Goal: Transaction & Acquisition: Book appointment/travel/reservation

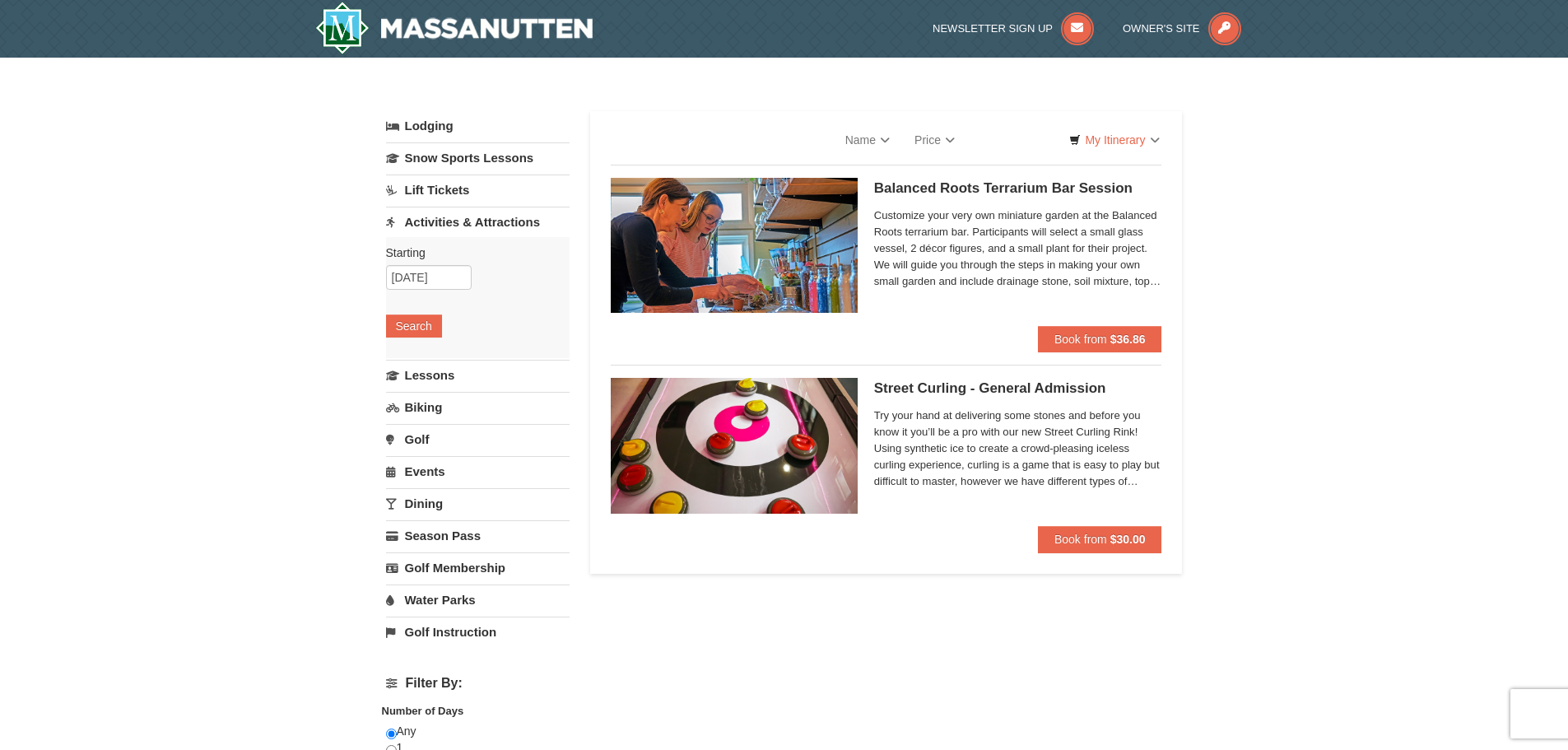
select select "10"
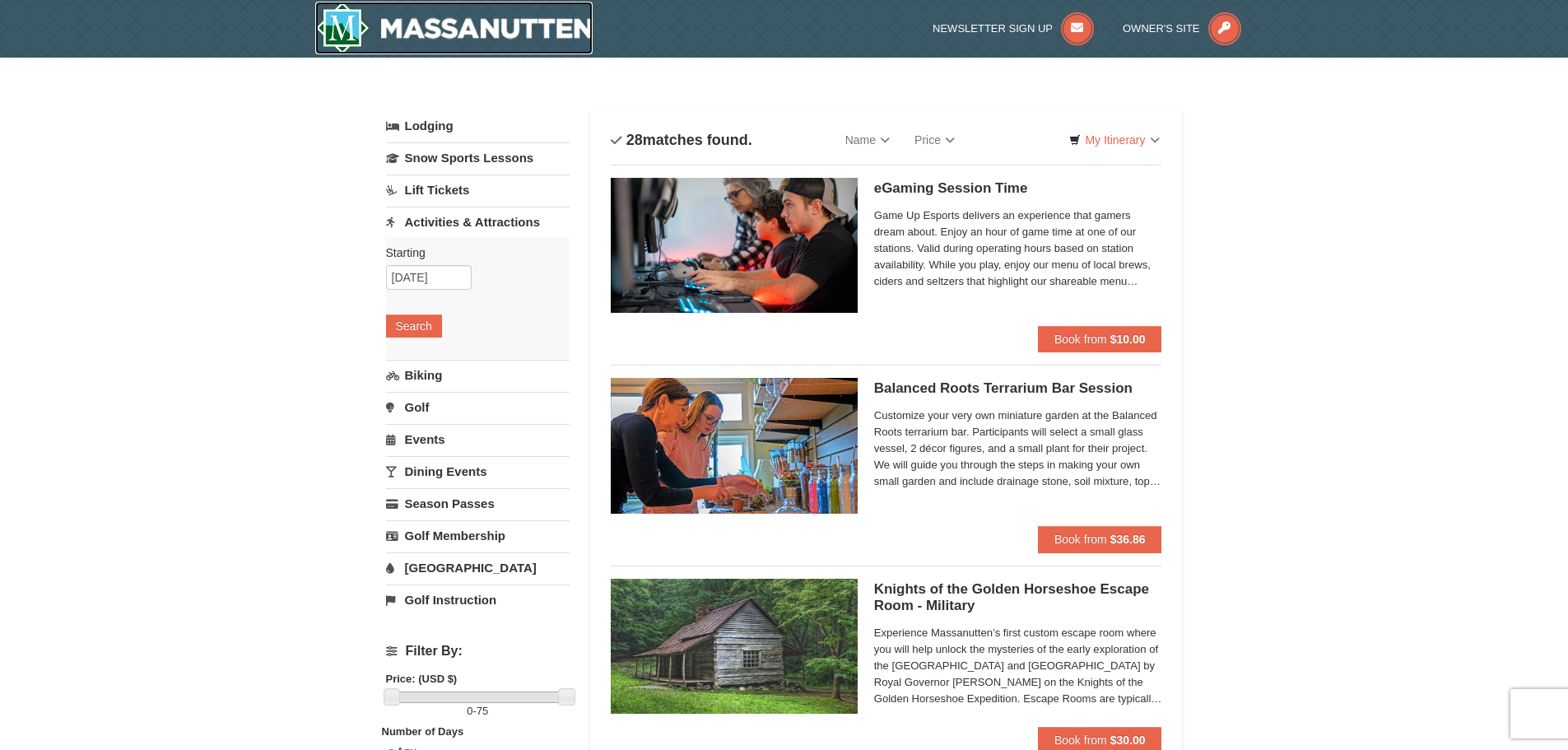
click at [500, 24] on img at bounding box center [454, 28] width 278 height 53
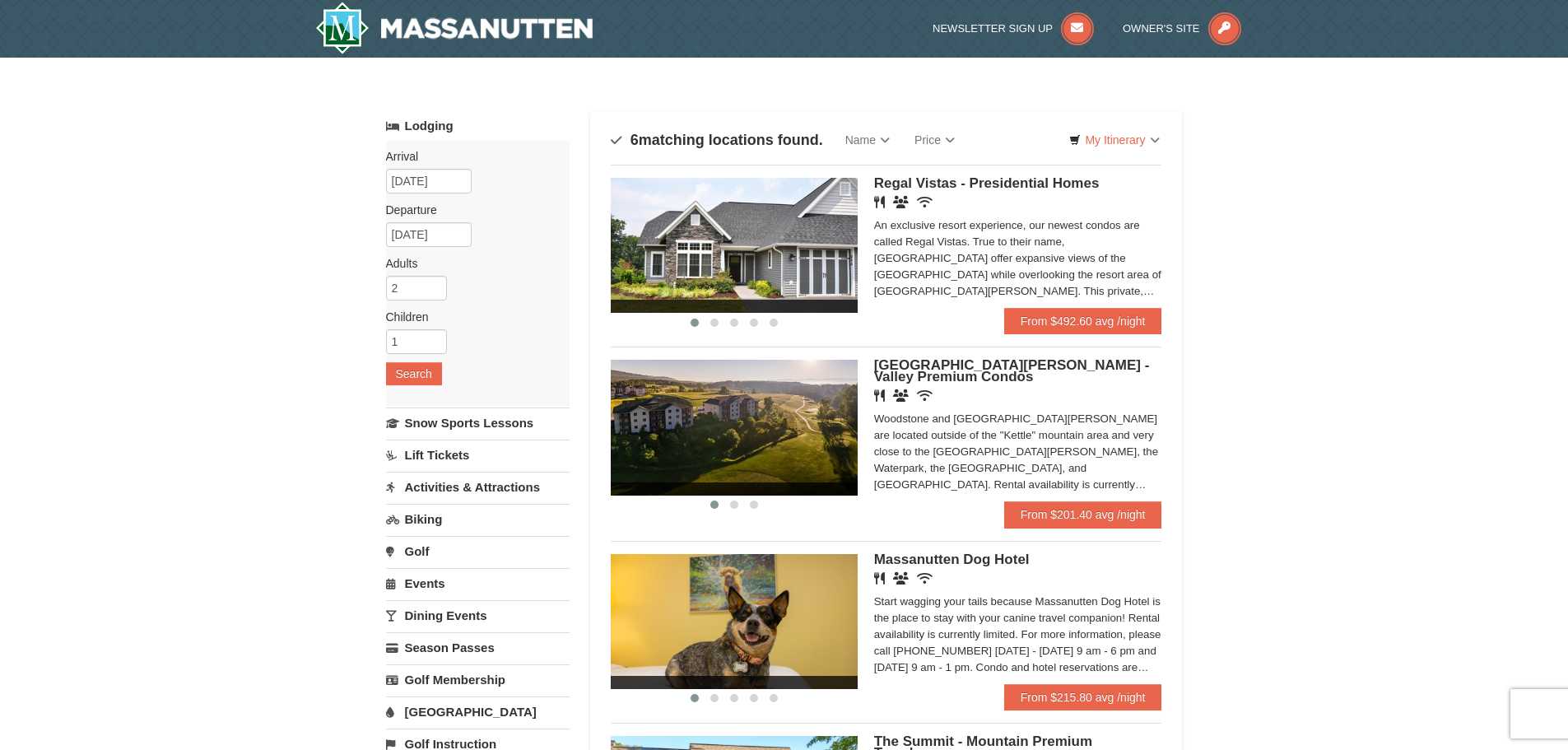
click at [983, 185] on span "Regal Vistas - Presidential Homes" at bounding box center [986, 183] width 226 height 15
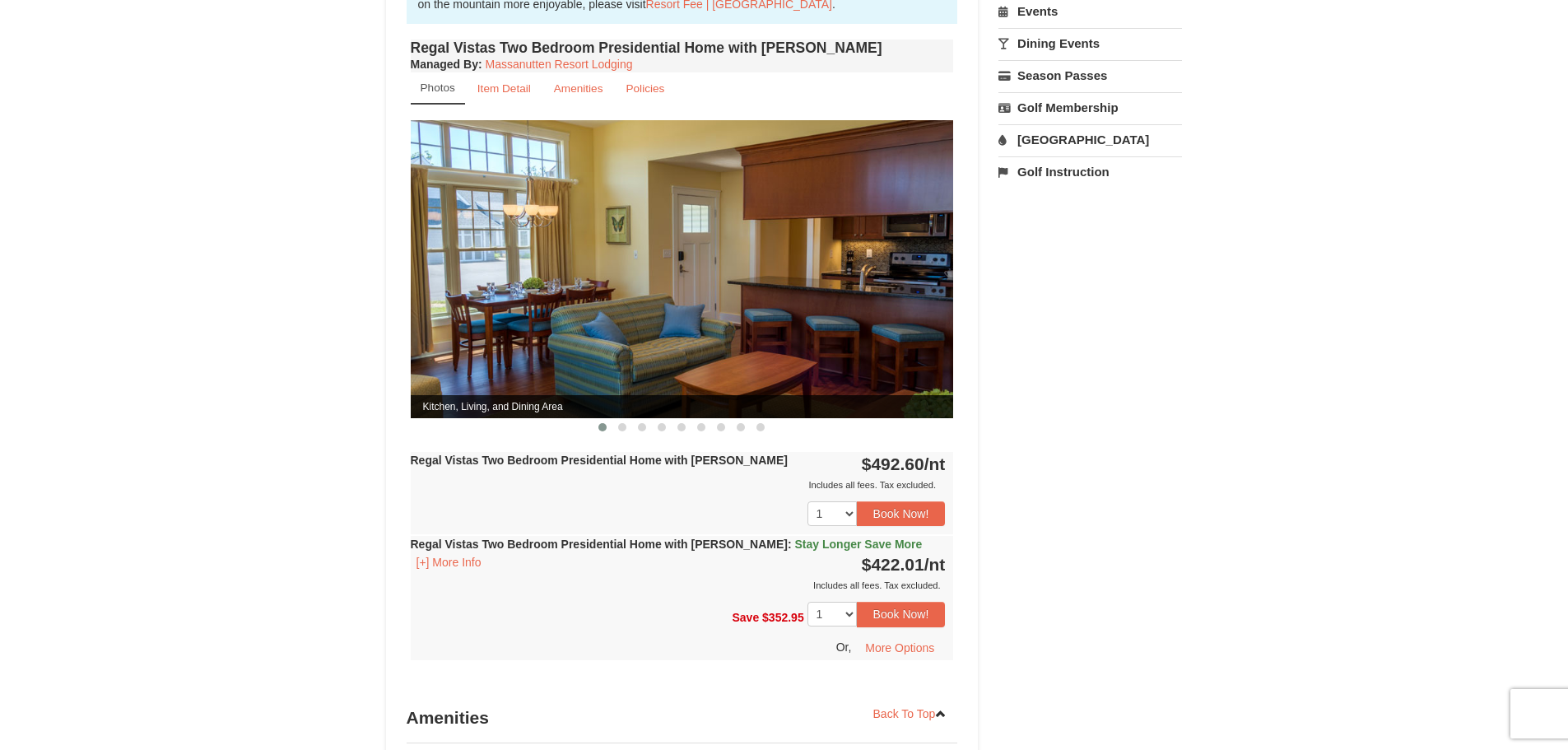
scroll to position [576, 0]
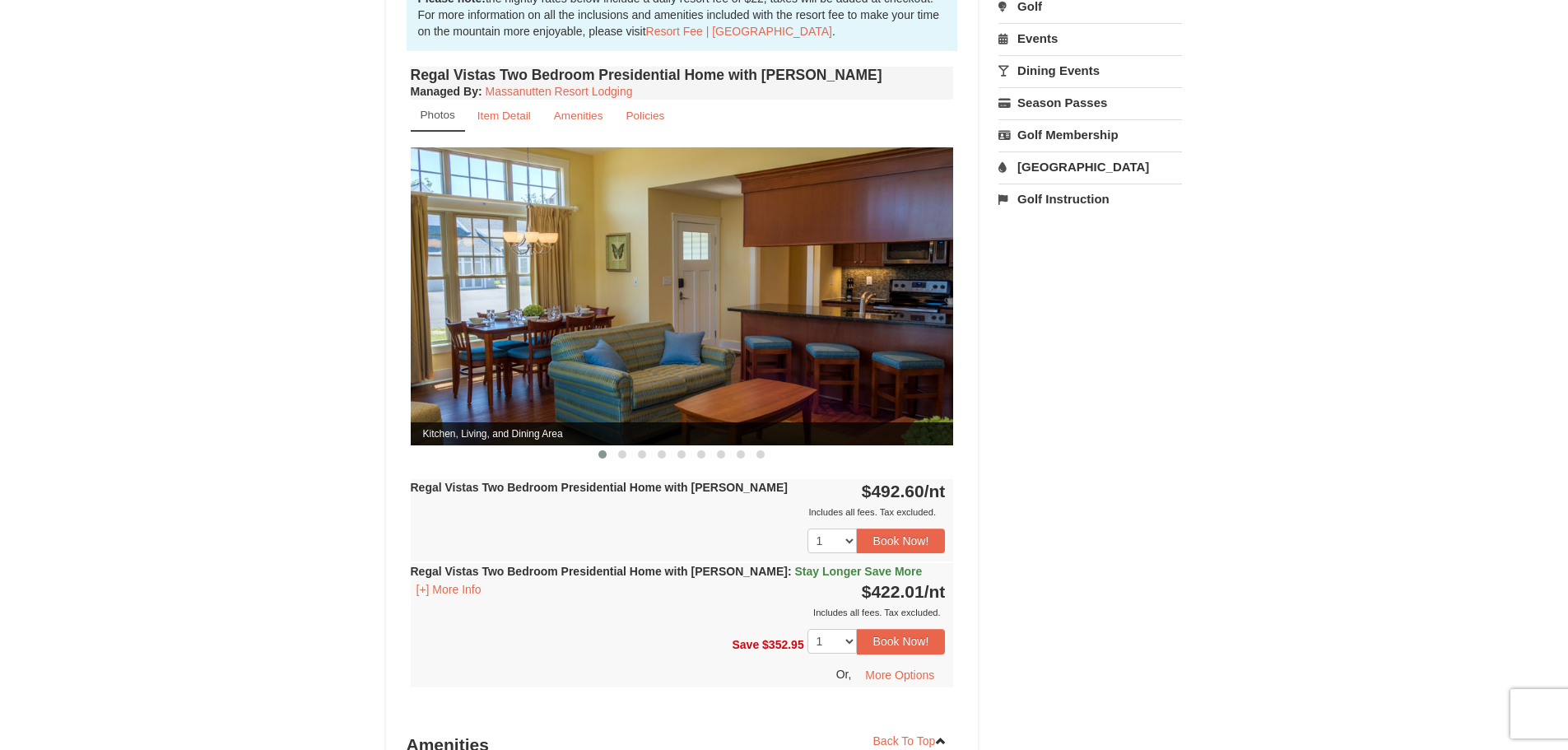
click at [919, 275] on img at bounding box center [682, 296] width 544 height 297
click at [907, 290] on img at bounding box center [682, 296] width 544 height 297
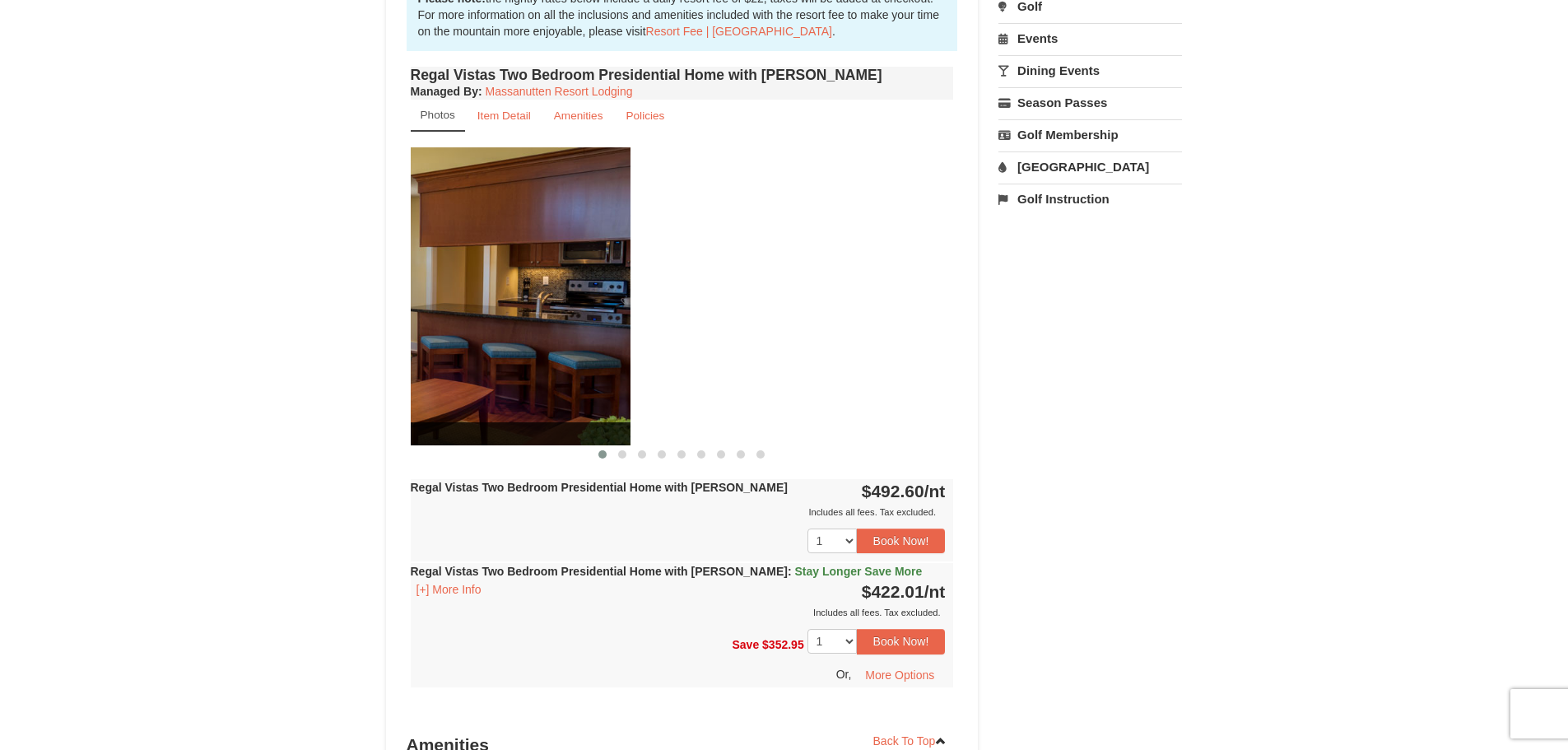
drag, startPoint x: 796, startPoint y: 378, endPoint x: 367, endPoint y: 371, distance: 429.1
click at [368, 372] on div "× <<Back to results Regal Vistas - Presidential Homes Book from $422! 1822 Reso…" at bounding box center [784, 284] width 1568 height 1606
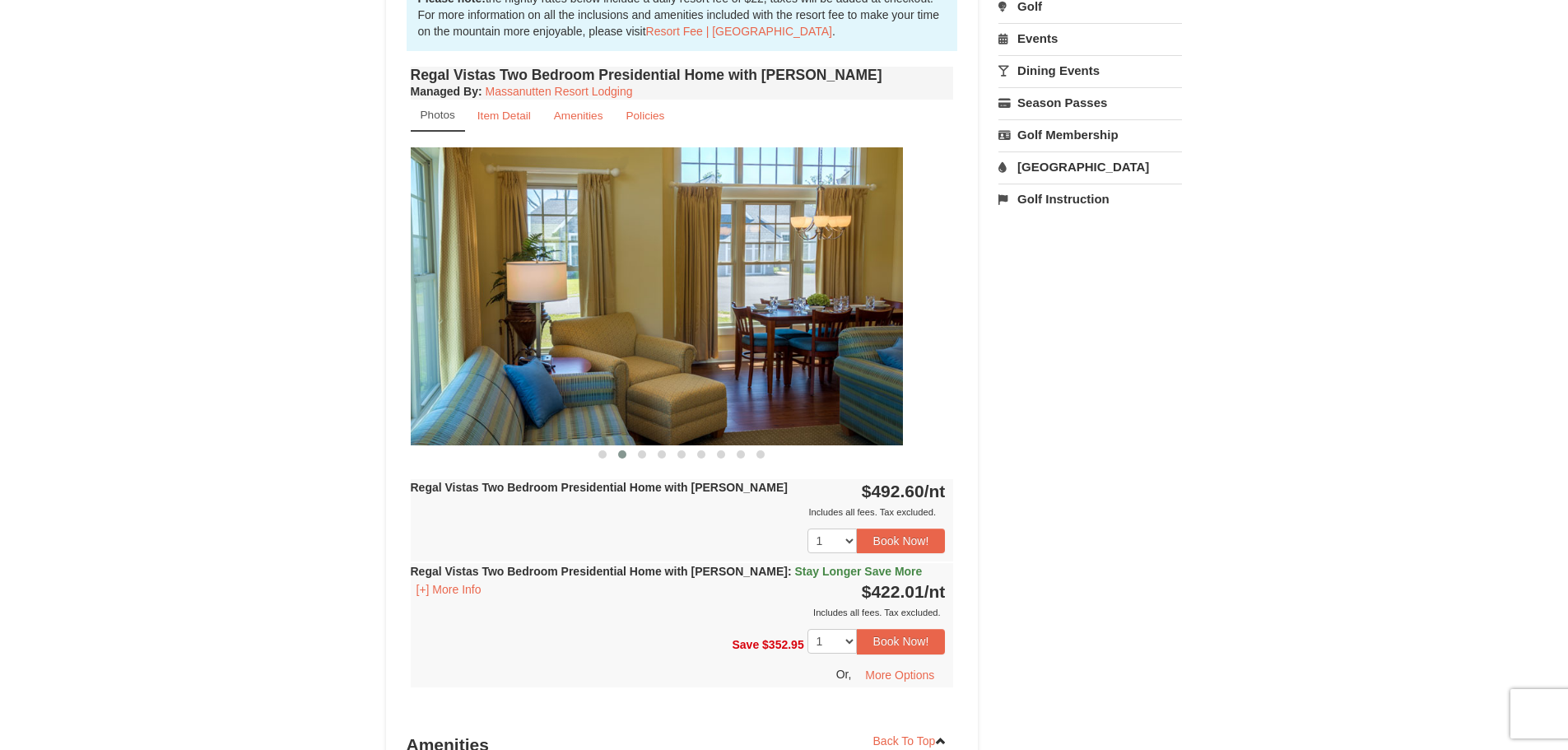
drag, startPoint x: 817, startPoint y: 333, endPoint x: 473, endPoint y: 342, distance: 344.1
click at [473, 342] on img at bounding box center [631, 296] width 544 height 297
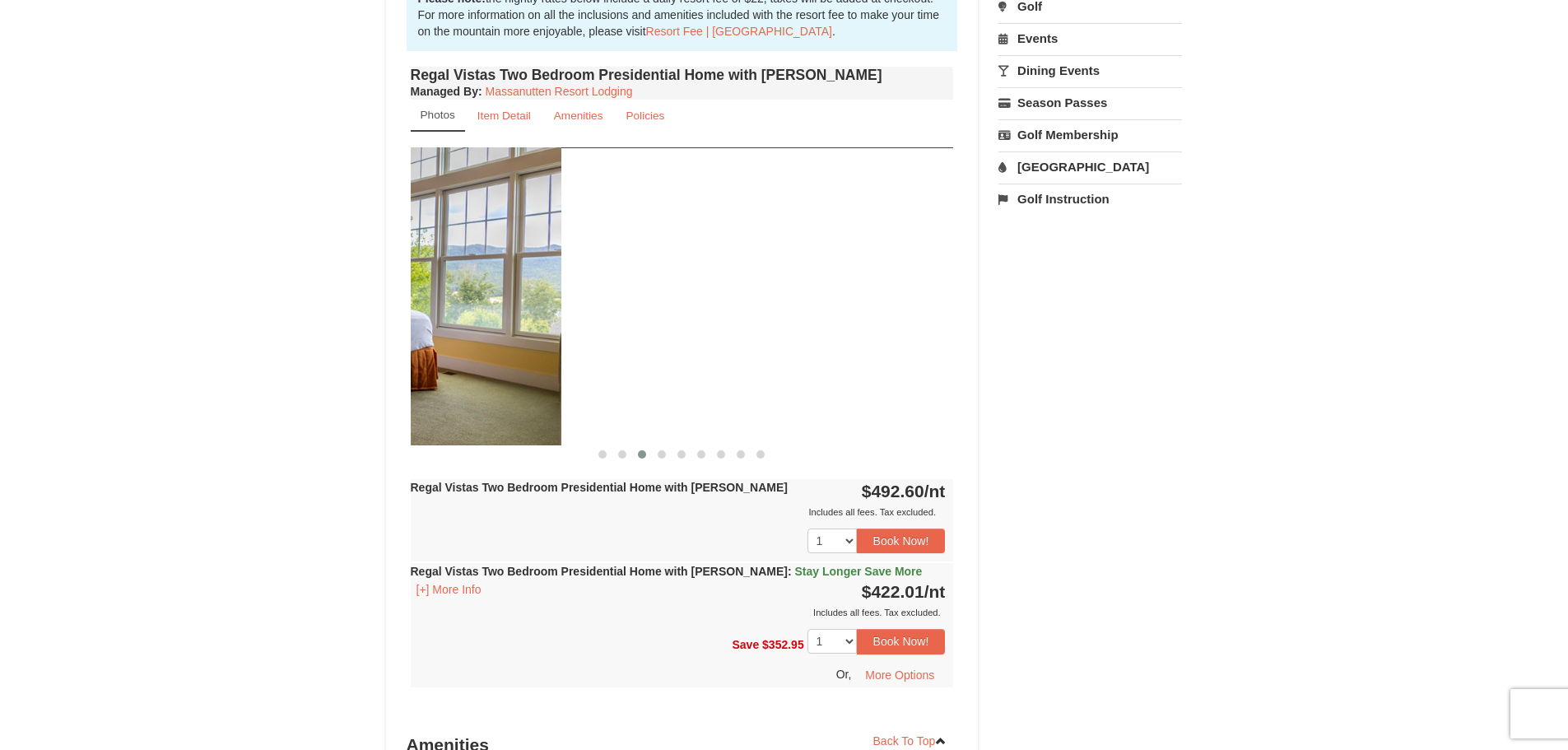
drag, startPoint x: 859, startPoint y: 325, endPoint x: 461, endPoint y: 341, distance: 398.3
click at [461, 341] on img at bounding box center [290, 296] width 544 height 297
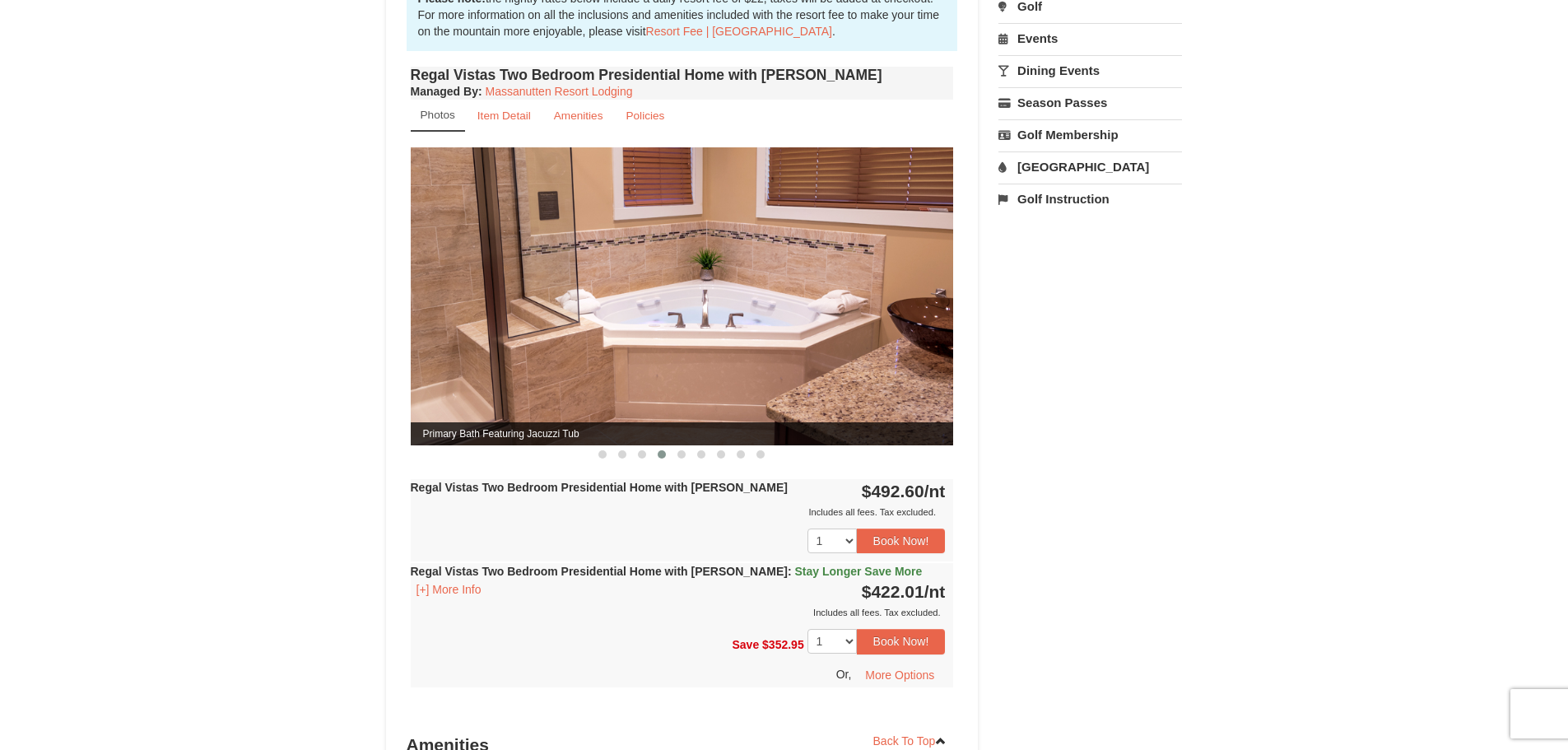
drag, startPoint x: 848, startPoint y: 314, endPoint x: 451, endPoint y: 326, distance: 397.2
click at [451, 326] on img at bounding box center [682, 296] width 544 height 297
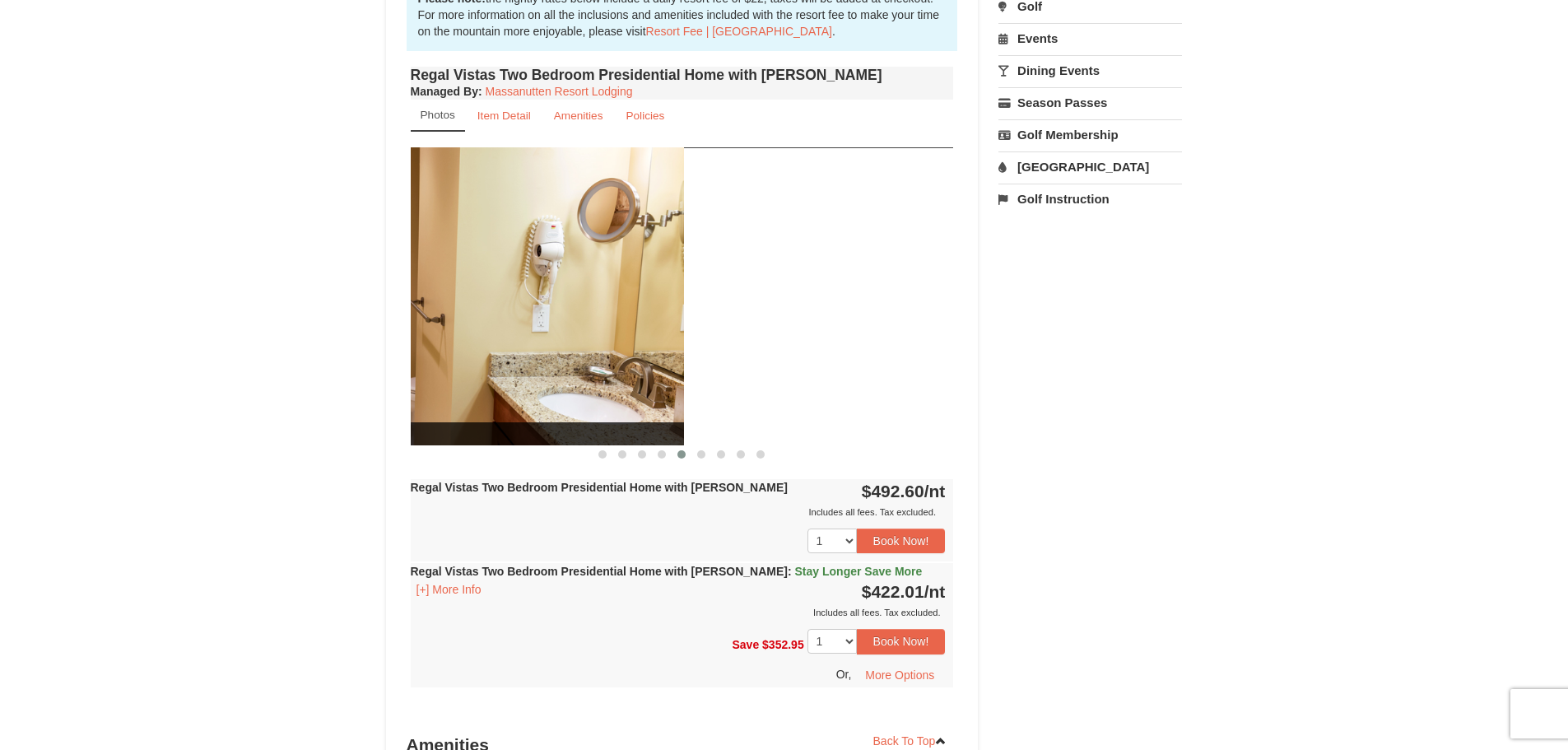
drag, startPoint x: 896, startPoint y: 298, endPoint x: 596, endPoint y: 314, distance: 300.4
click at [599, 313] on img at bounding box center [412, 296] width 544 height 297
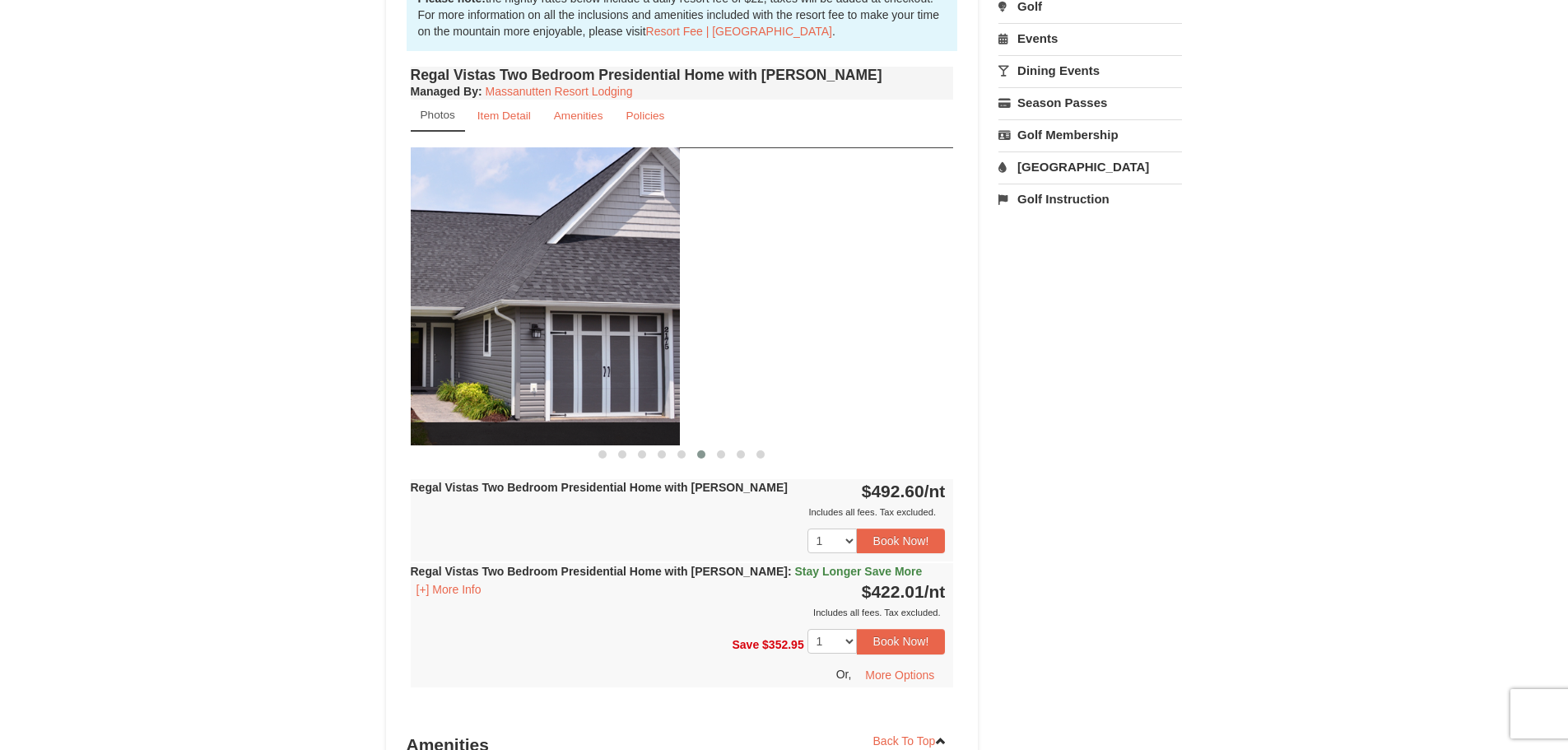
drag, startPoint x: 854, startPoint y: 306, endPoint x: 577, endPoint y: 311, distance: 277.0
click at [582, 311] on img at bounding box center [409, 296] width 544 height 297
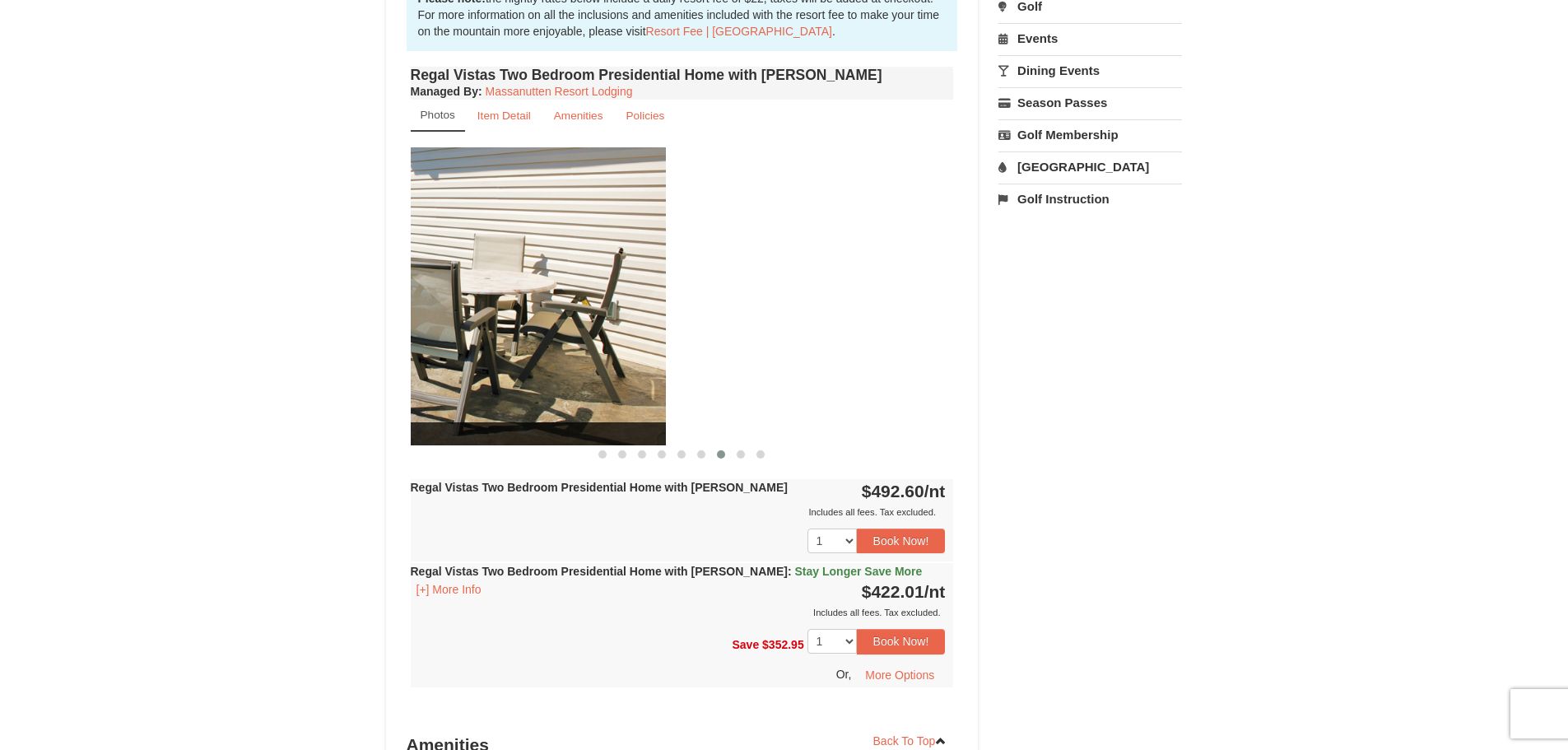
drag, startPoint x: 904, startPoint y: 318, endPoint x: 616, endPoint y: 314, distance: 288.0
click at [616, 314] on img at bounding box center [394, 296] width 544 height 297
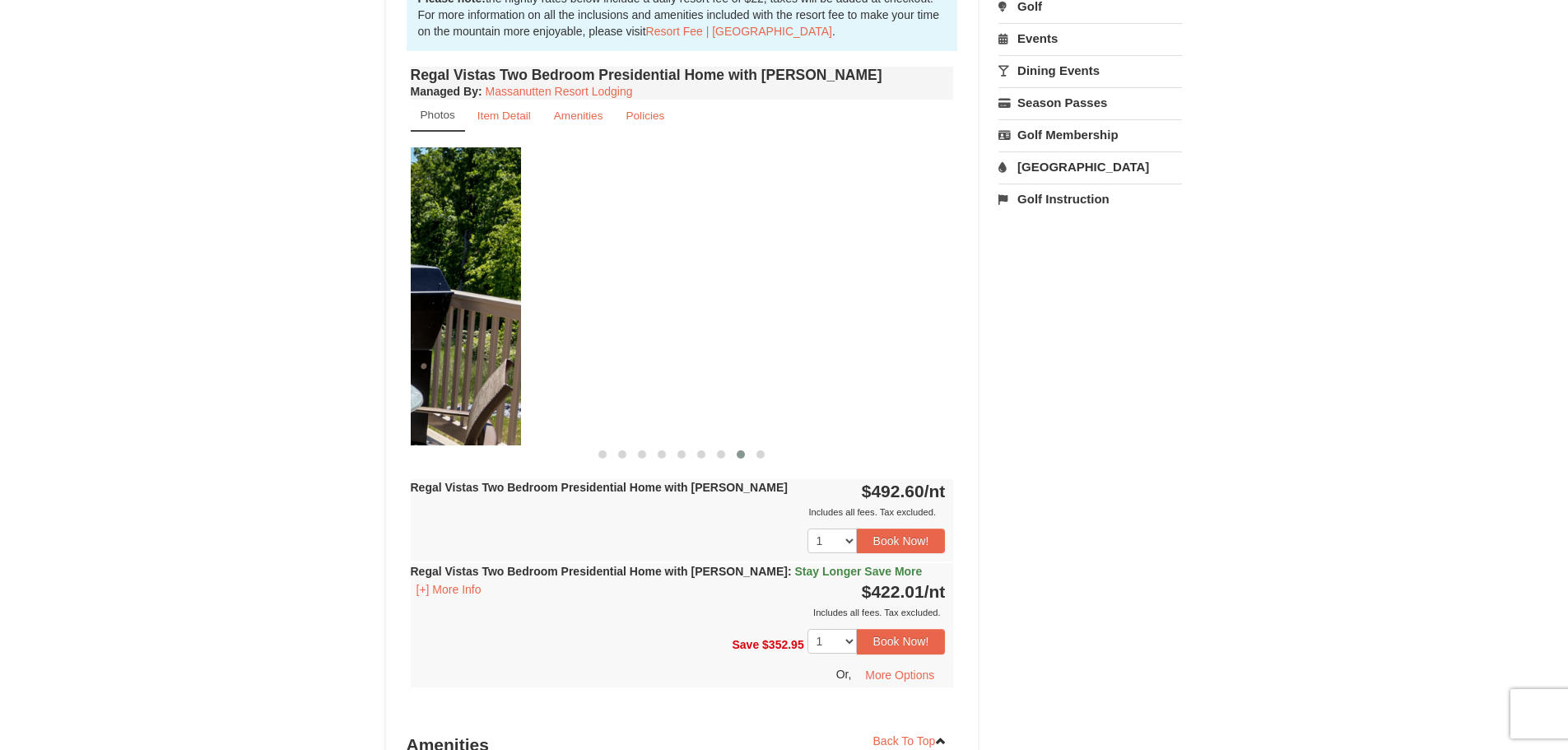
drag, startPoint x: 874, startPoint y: 325, endPoint x: 438, endPoint y: 324, distance: 436.0
click at [440, 325] on img at bounding box center [249, 296] width 544 height 297
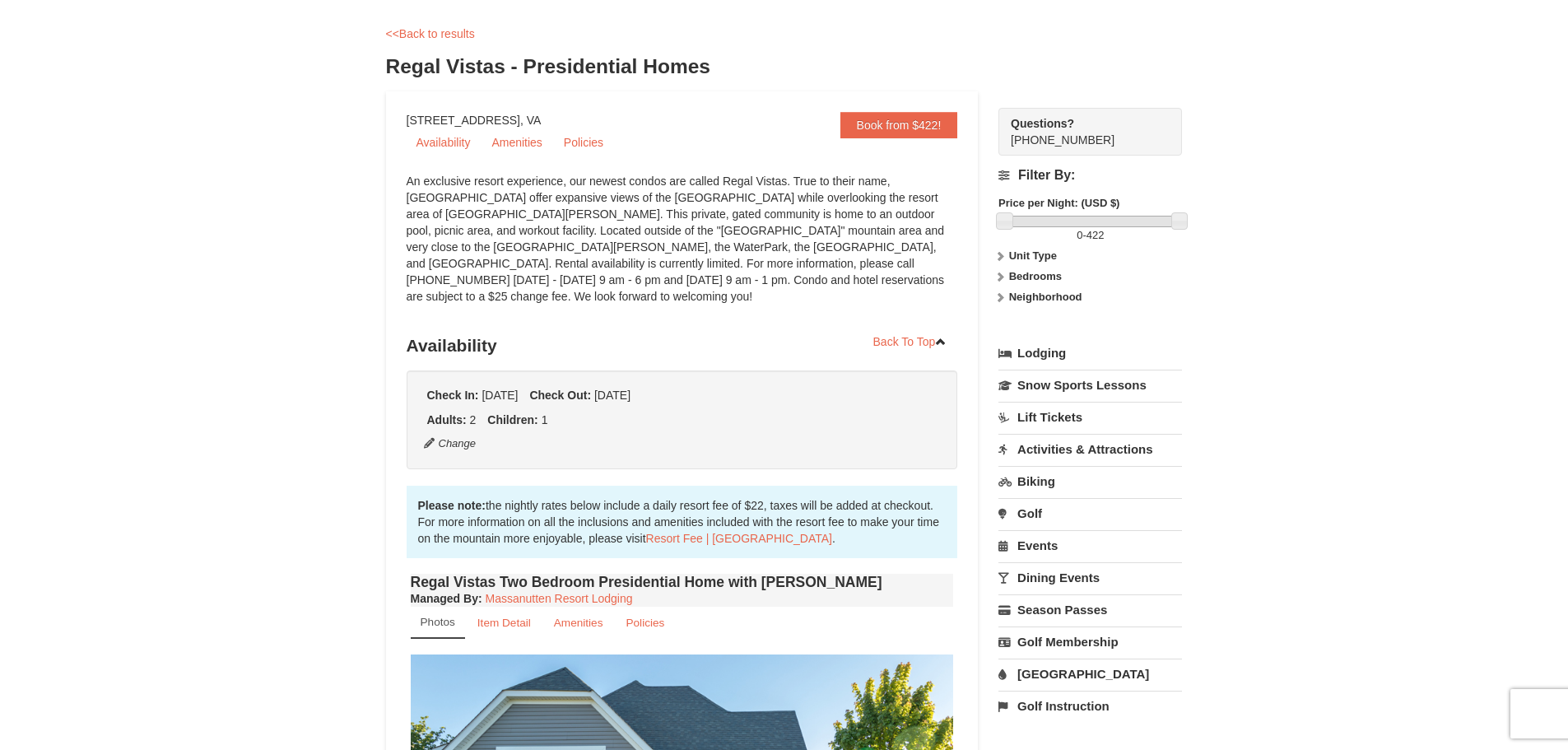
scroll to position [0, 0]
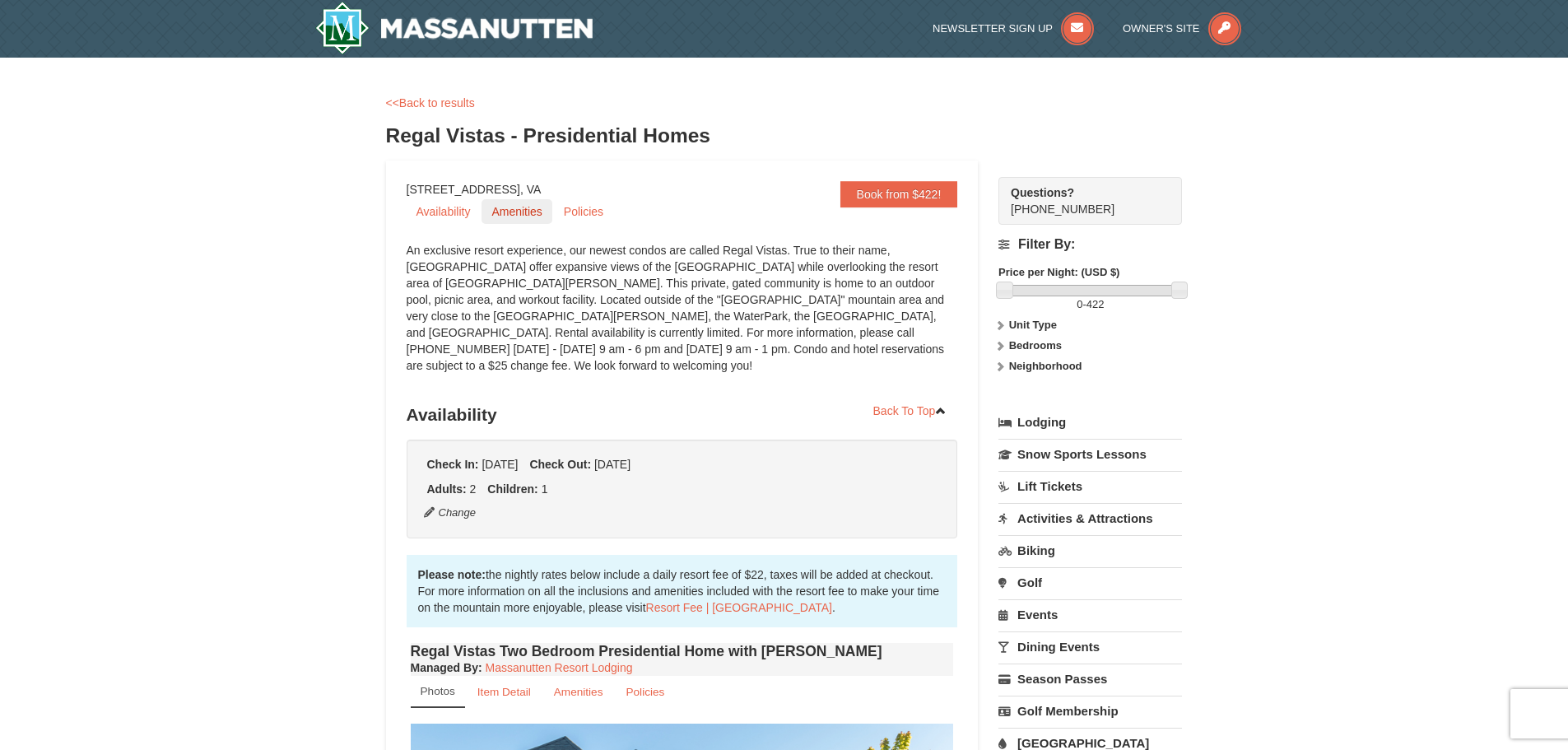
click at [520, 214] on link "Amenities" at bounding box center [516, 211] width 70 height 24
